Goal: Check status: Check status

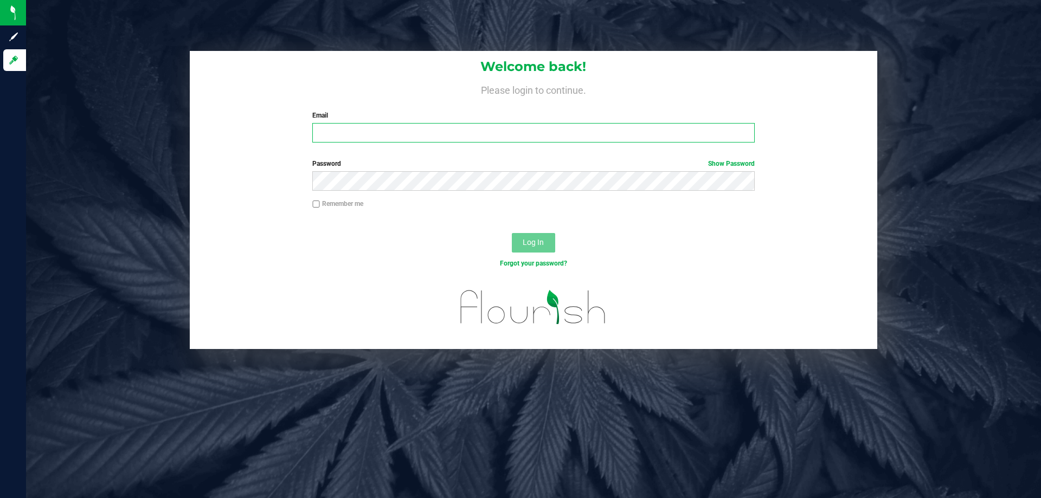
click at [348, 134] on input "Email" at bounding box center [533, 133] width 442 height 20
type input "molsen@liveparallel.com"
click at [512, 233] on button "Log In" at bounding box center [533, 243] width 43 height 20
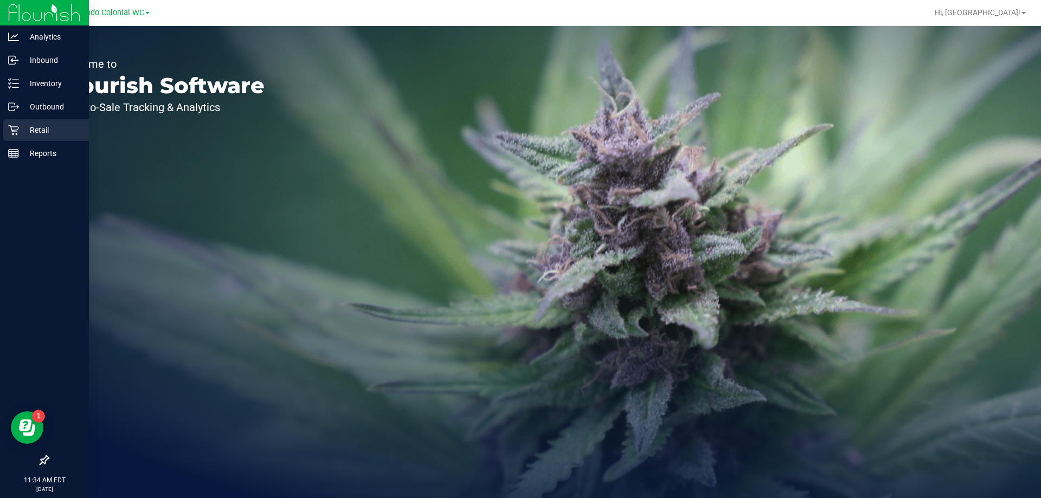
click at [51, 129] on p "Retail" at bounding box center [51, 130] width 65 height 13
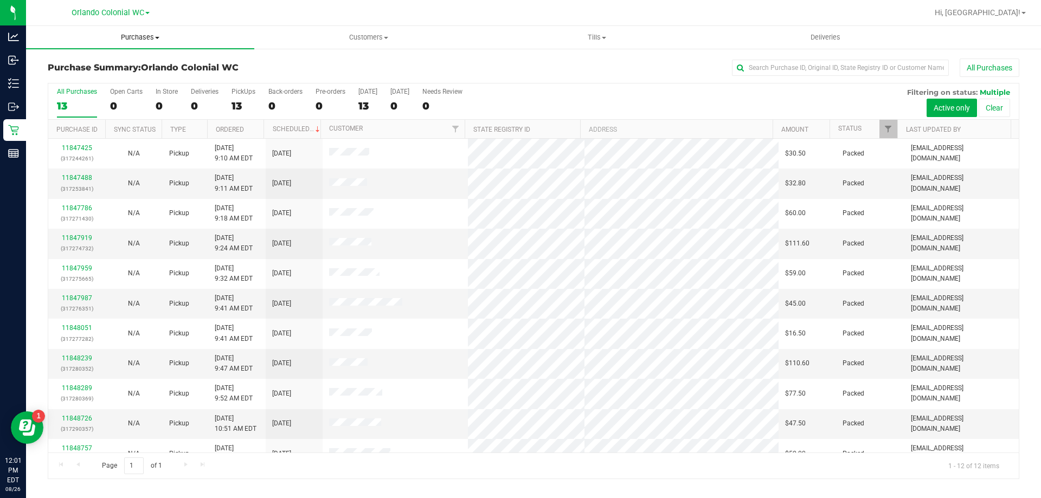
click at [131, 36] on span "Purchases" at bounding box center [140, 38] width 228 height 10
click at [87, 80] on span "Fulfillment" at bounding box center [59, 78] width 67 height 9
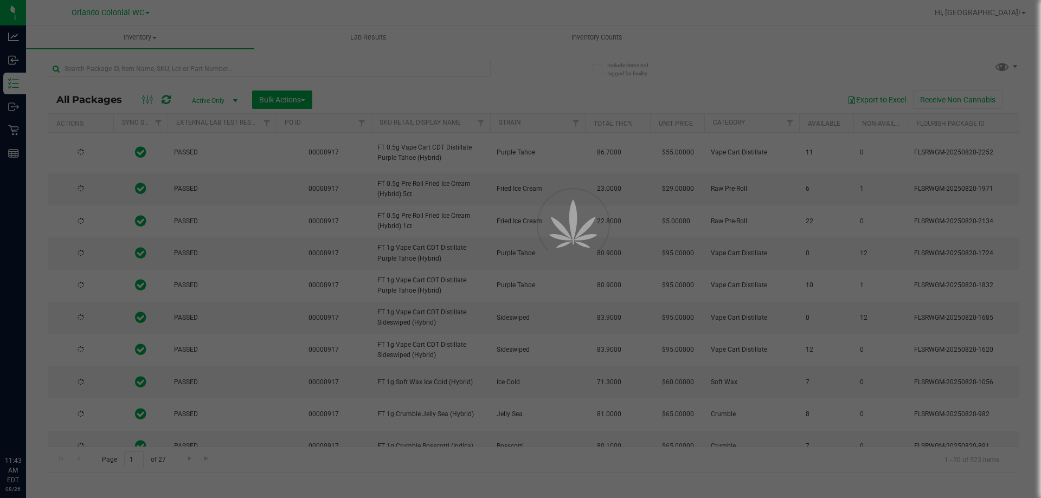
click at [232, 65] on div at bounding box center [520, 249] width 1041 height 498
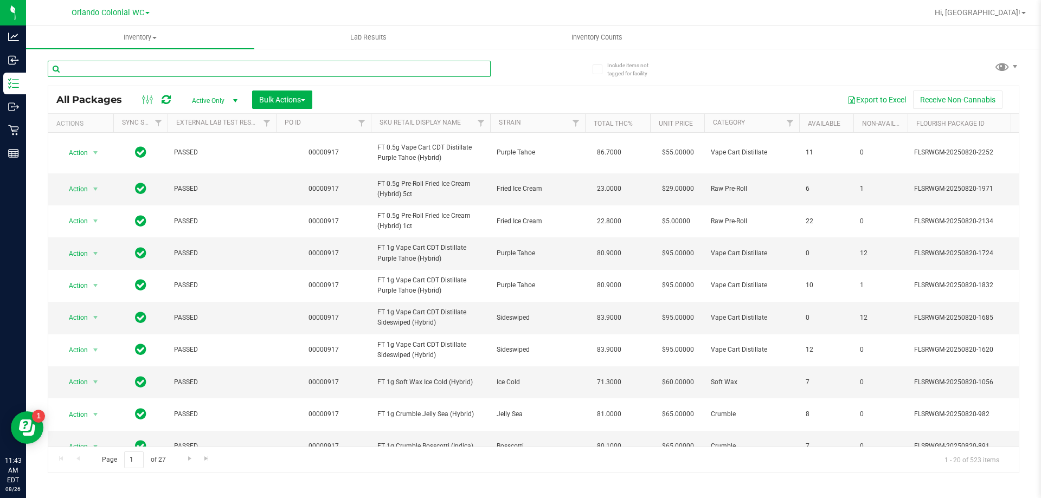
click at [231, 66] on input "text" at bounding box center [269, 69] width 443 height 16
paste input "W-JUN25FFP01-0701"
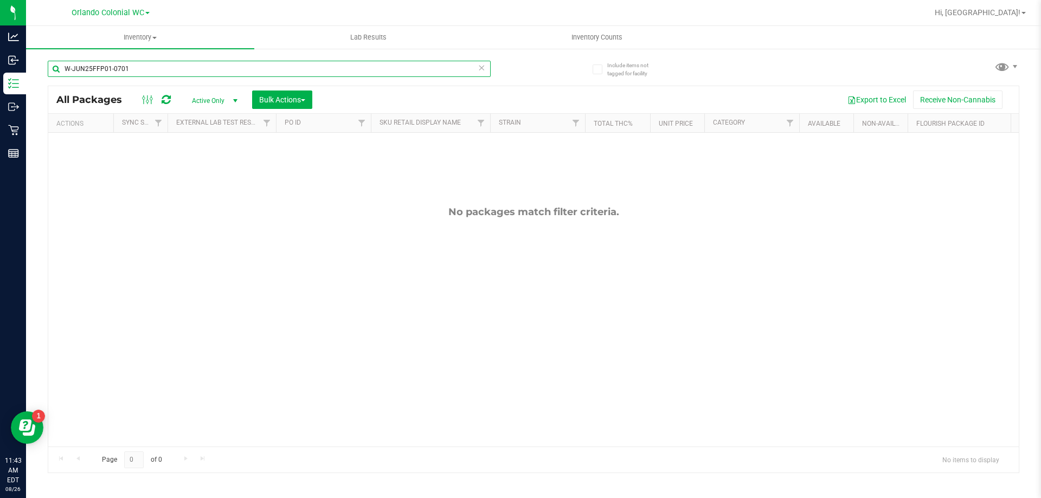
type input "W-JUN25FFP01-0701"
